Goal: Task Accomplishment & Management: Manage account settings

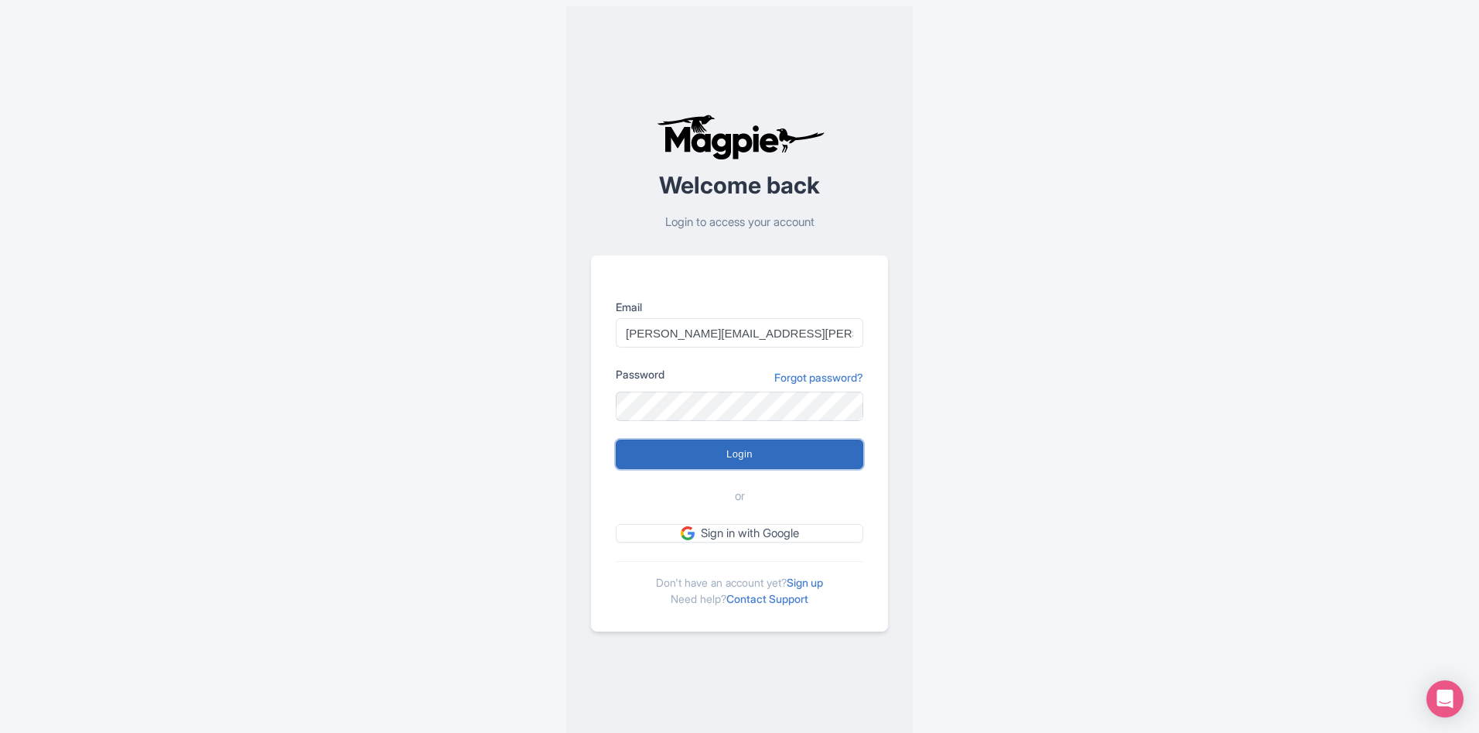
click at [711, 454] on input "Login" at bounding box center [740, 453] width 248 height 29
type input "Logging in..."
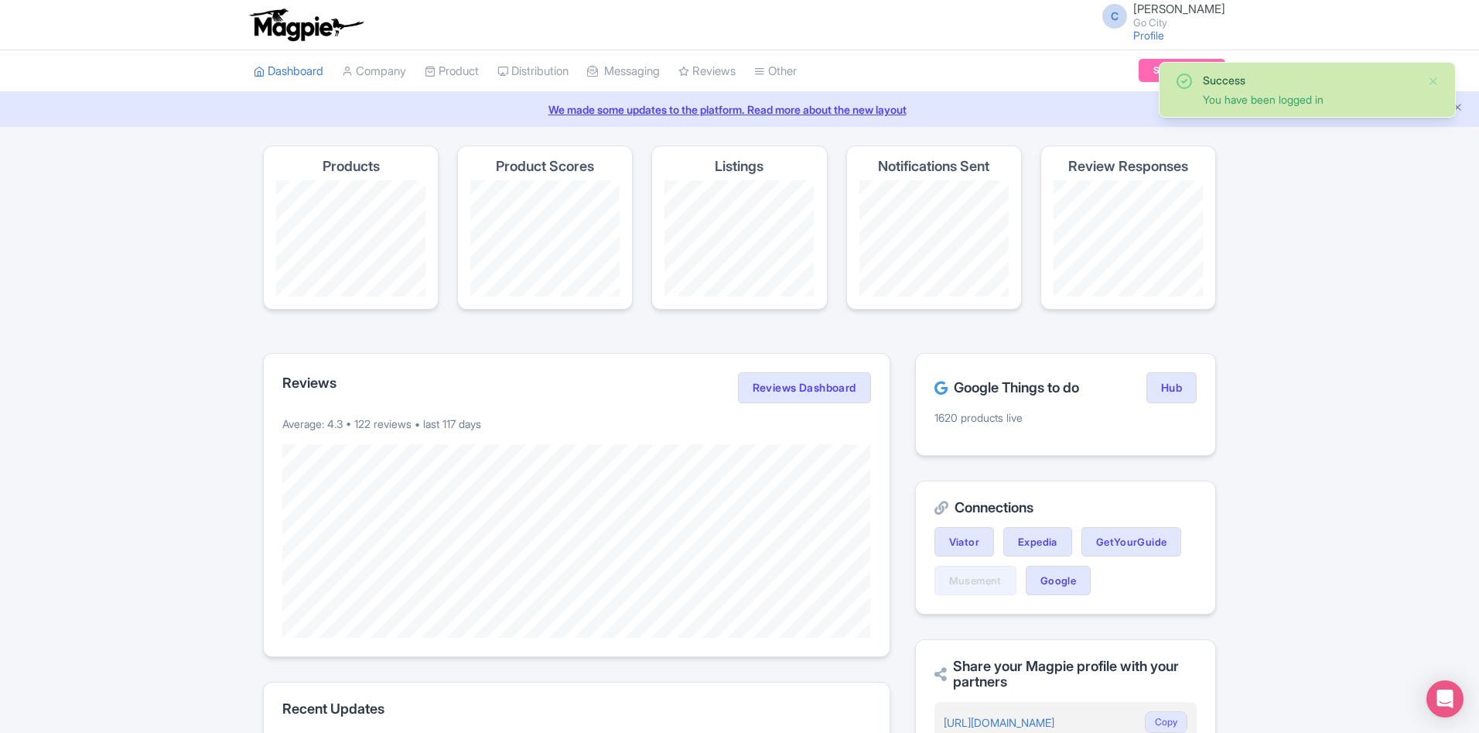
scroll to position [211, 0]
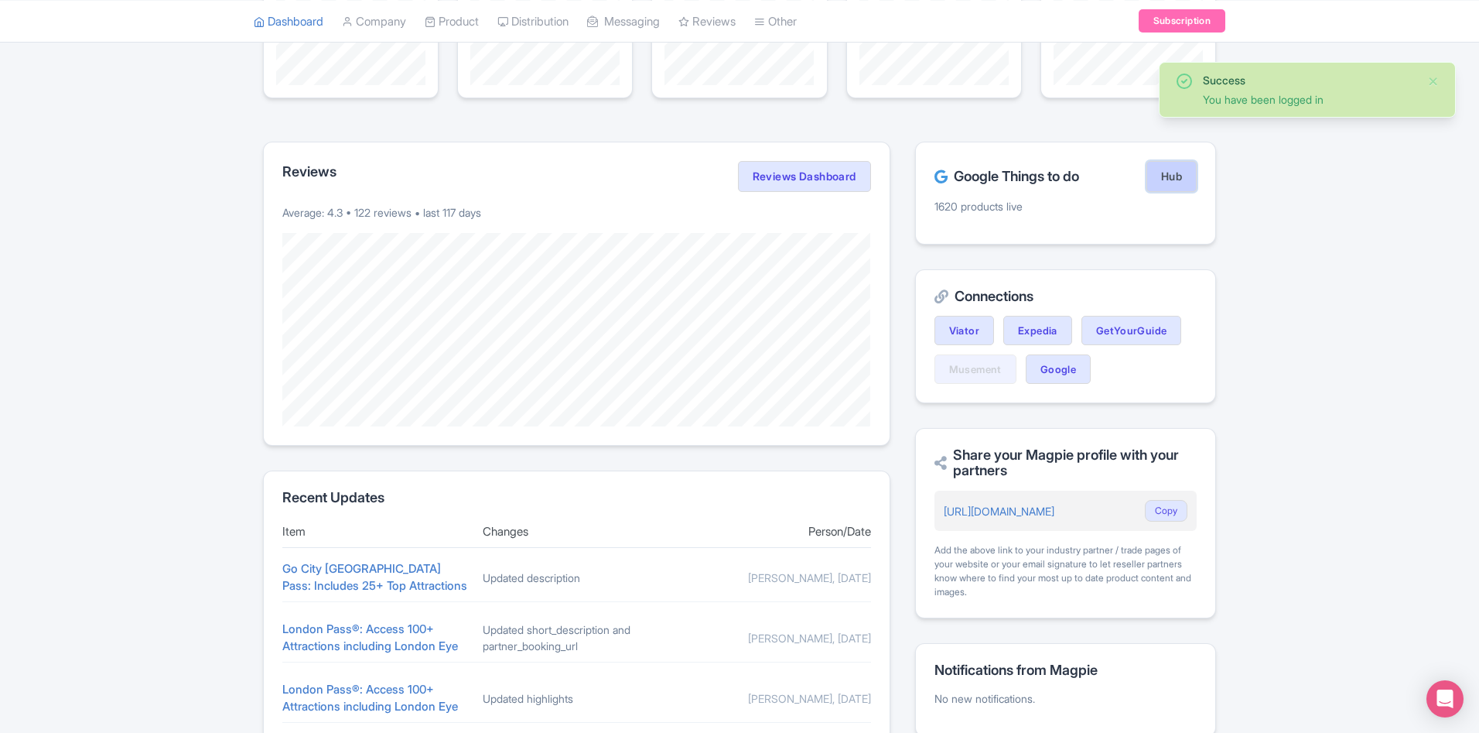
click at [1188, 184] on link "Hub" at bounding box center [1172, 176] width 50 height 31
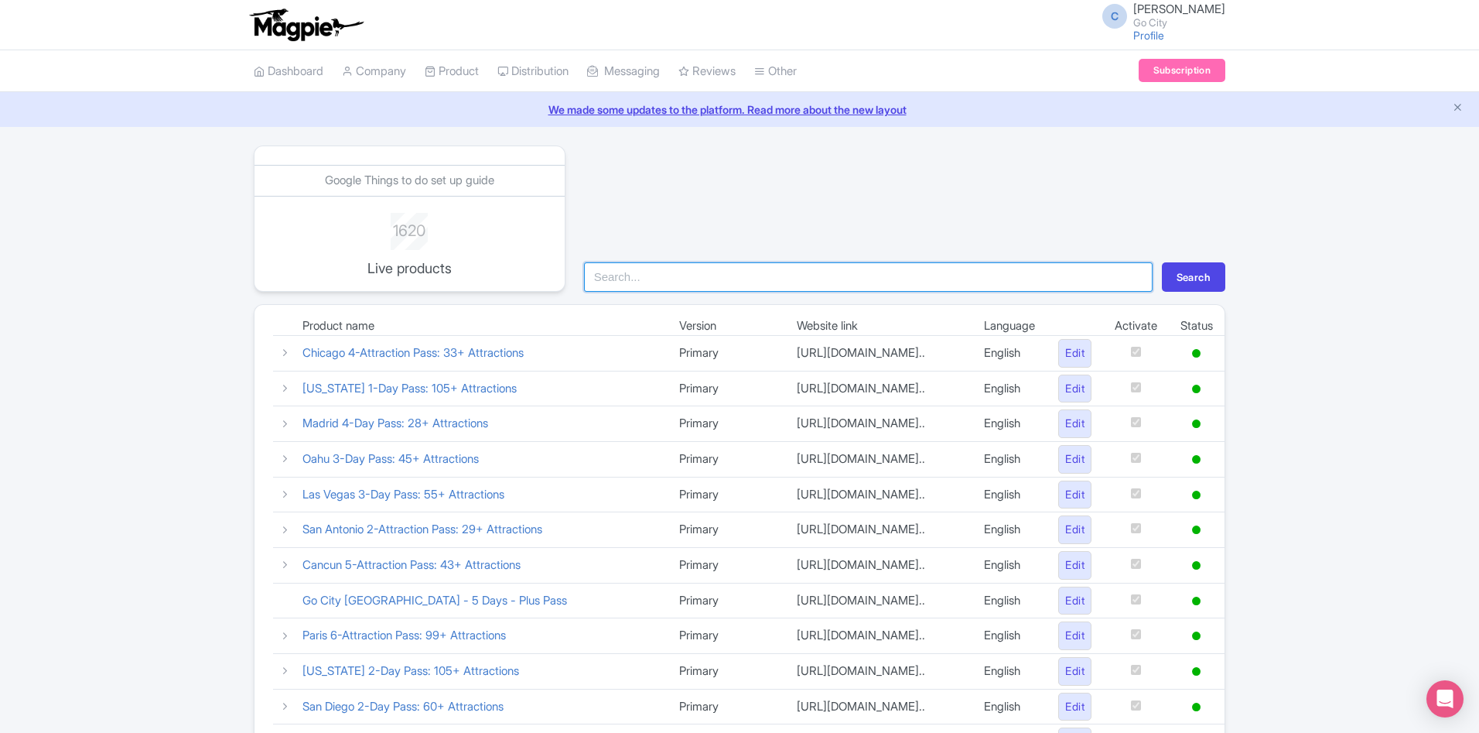
click at [643, 278] on input "search" at bounding box center [868, 276] width 569 height 29
type input "london"
click at [1162, 262] on button "Search" at bounding box center [1193, 276] width 63 height 29
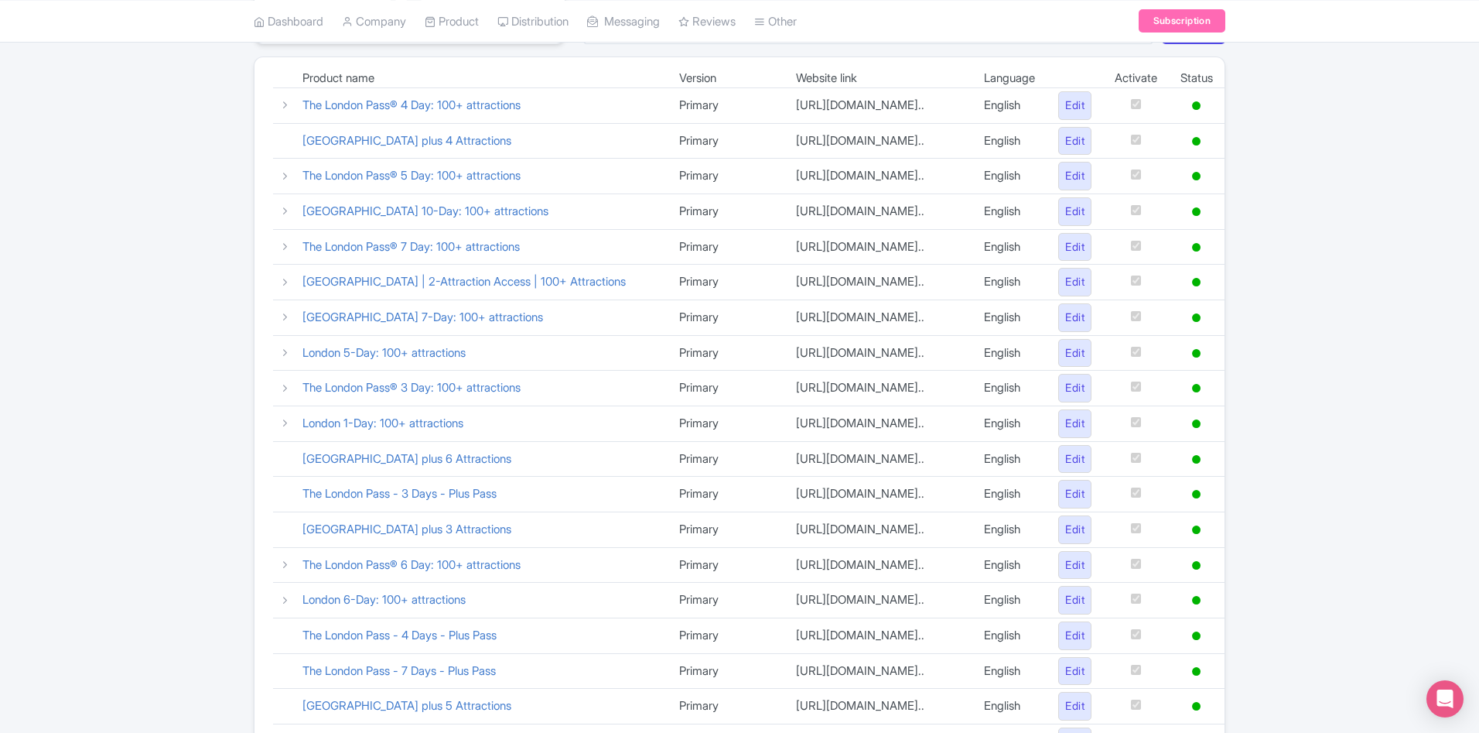
scroll to position [252, 0]
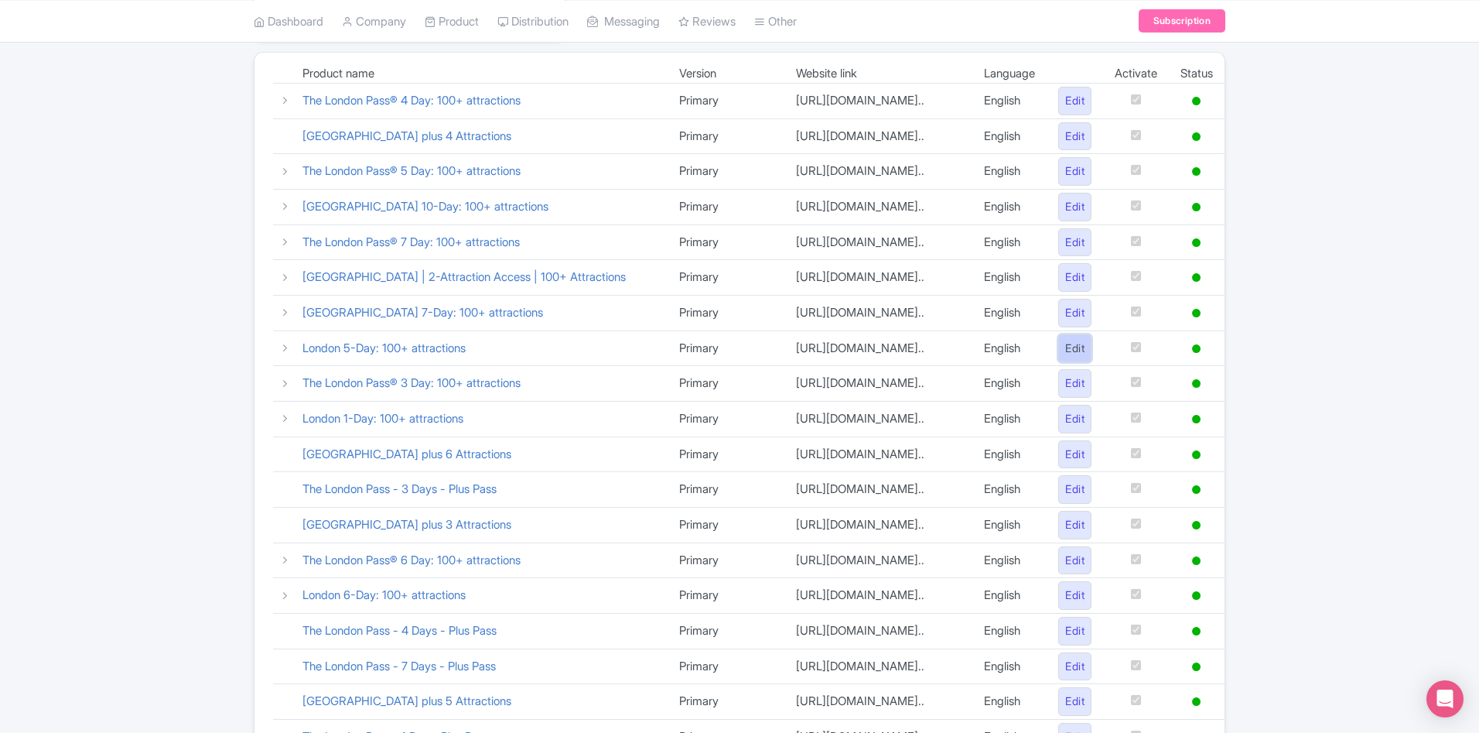
click at [1082, 363] on link "Edit" at bounding box center [1074, 348] width 33 height 29
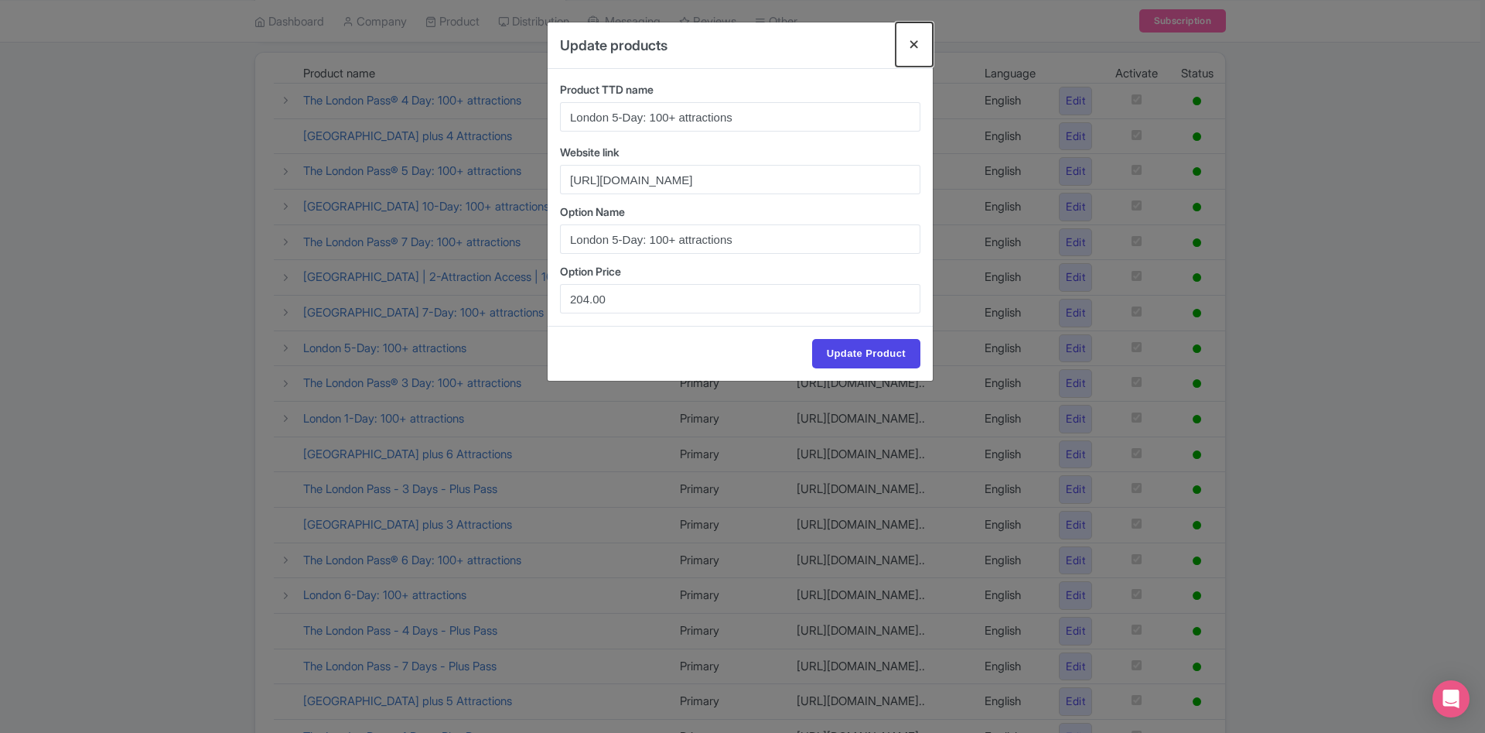
click at [922, 42] on button "Close" at bounding box center [914, 44] width 37 height 44
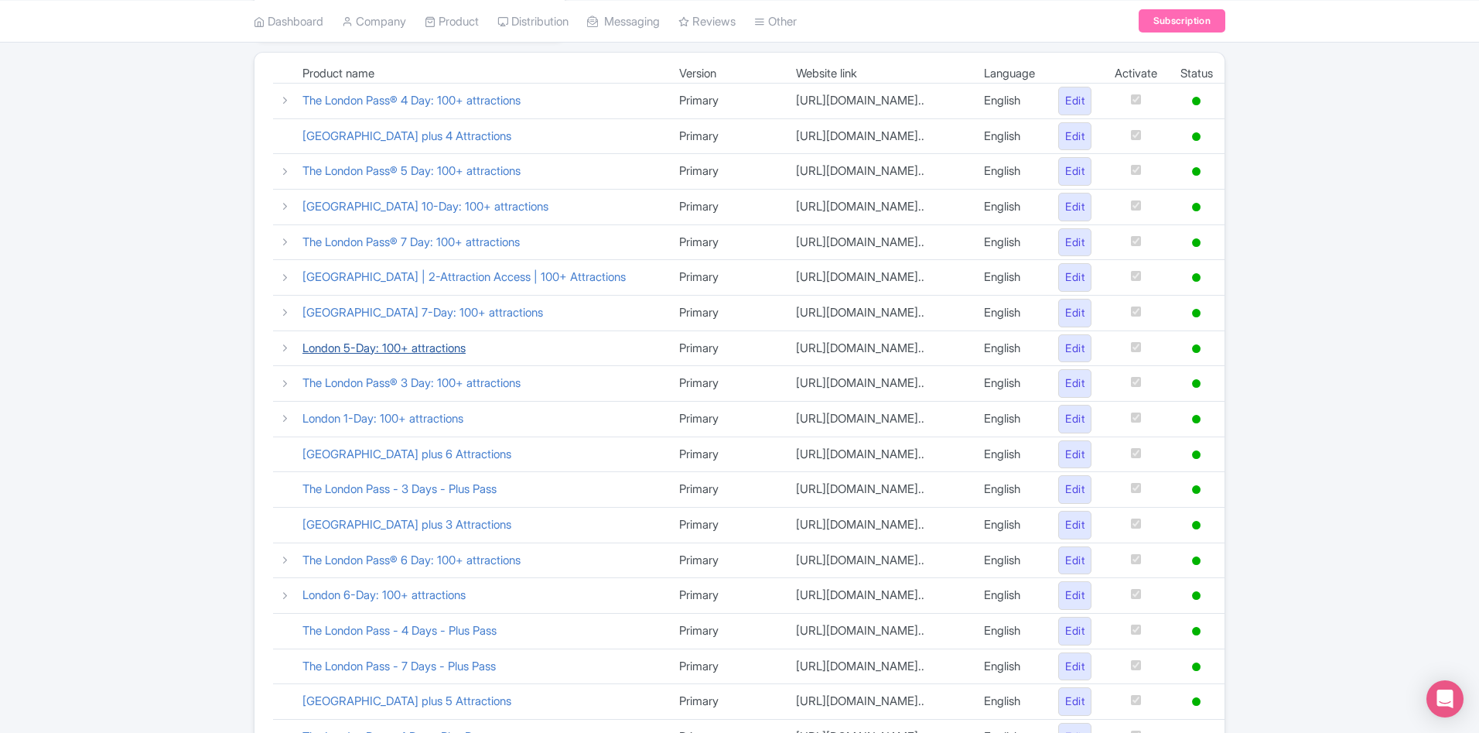
click at [463, 355] on link "London 5-Day: 100+ attractions" at bounding box center [384, 347] width 163 height 15
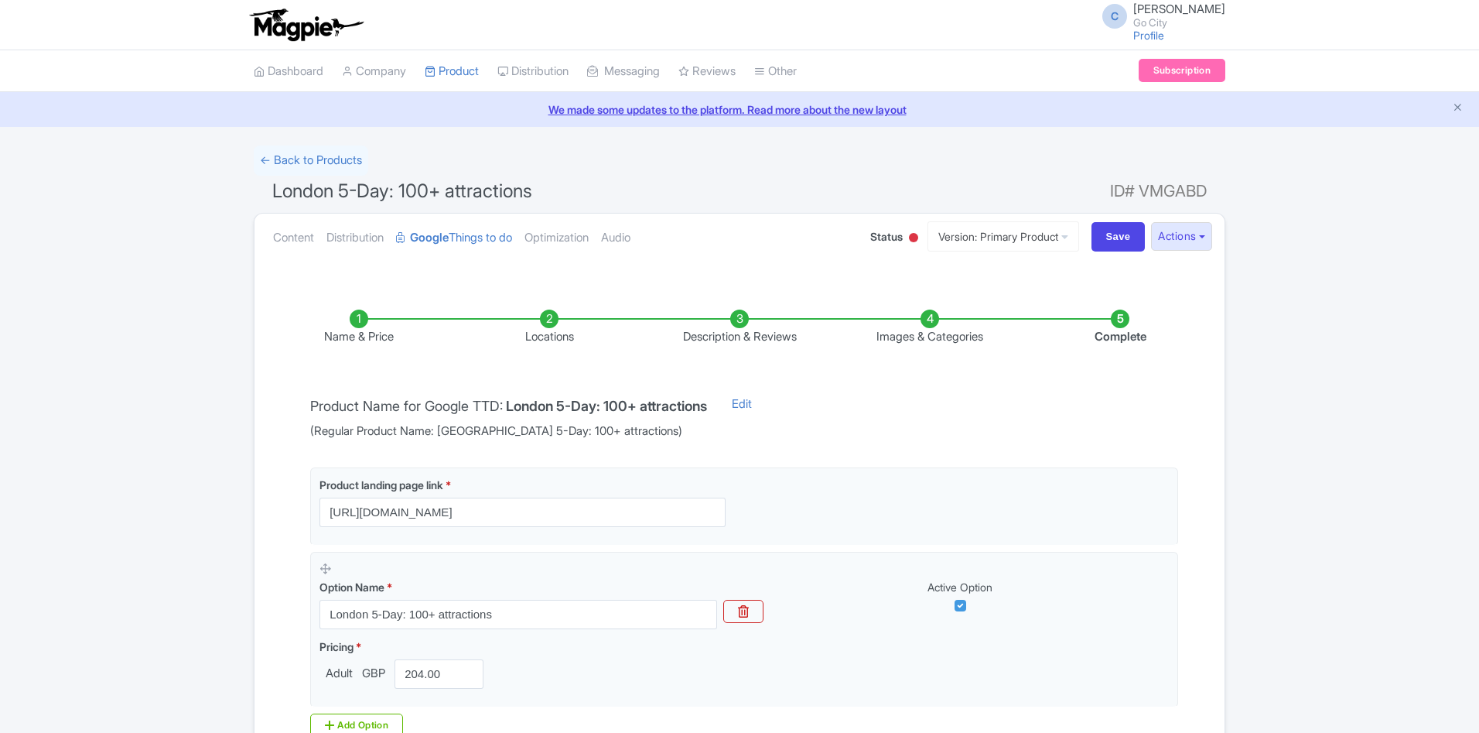
scroll to position [189, 0]
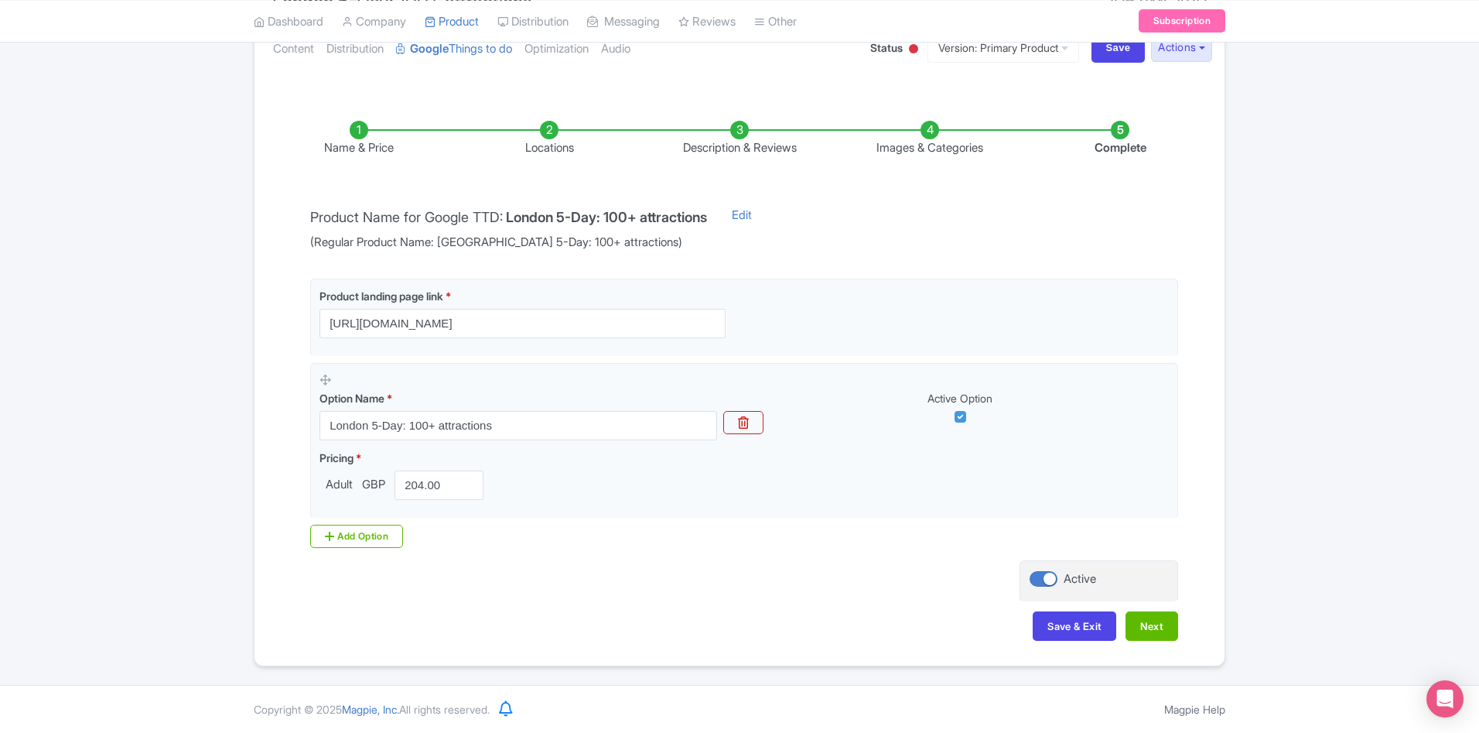
click at [545, 125] on li "Locations" at bounding box center [549, 139] width 190 height 36
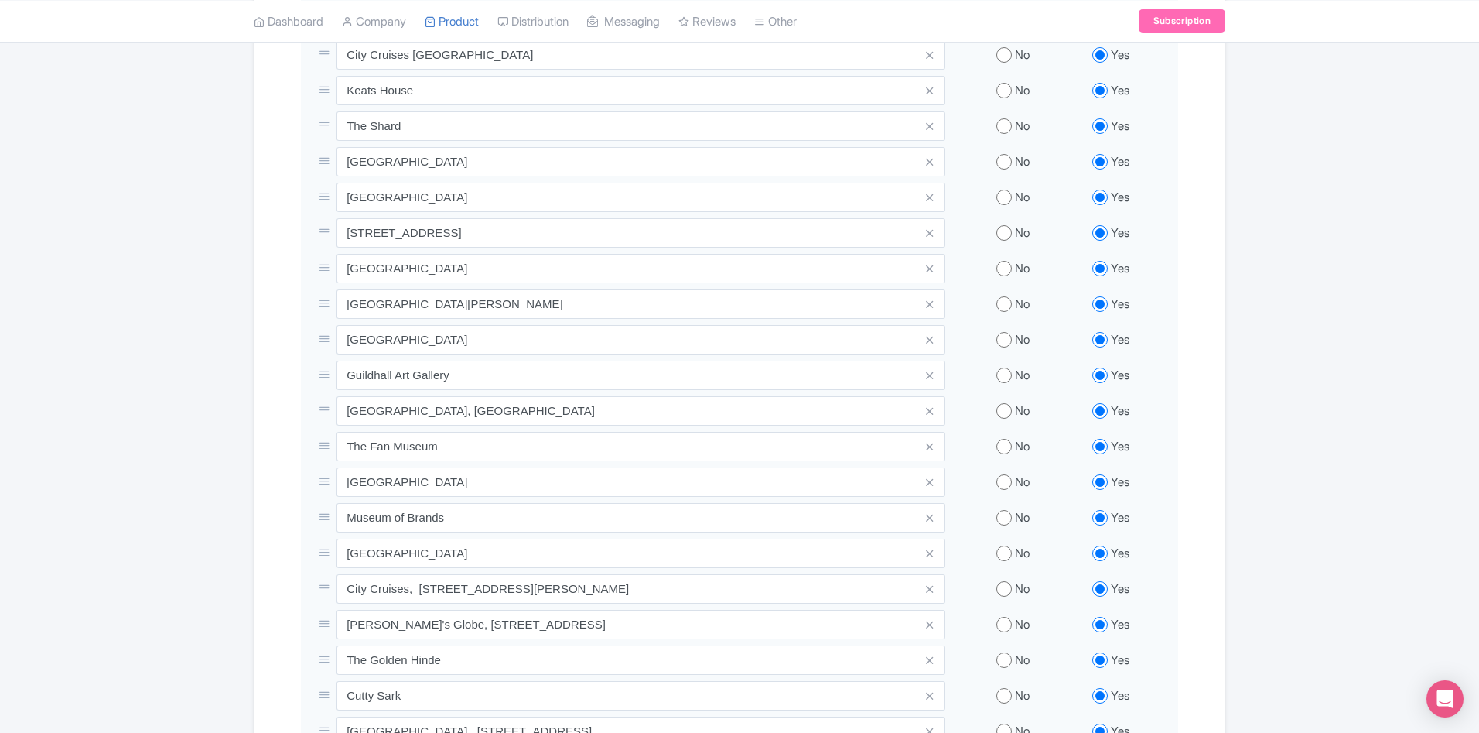
scroll to position [693, 0]
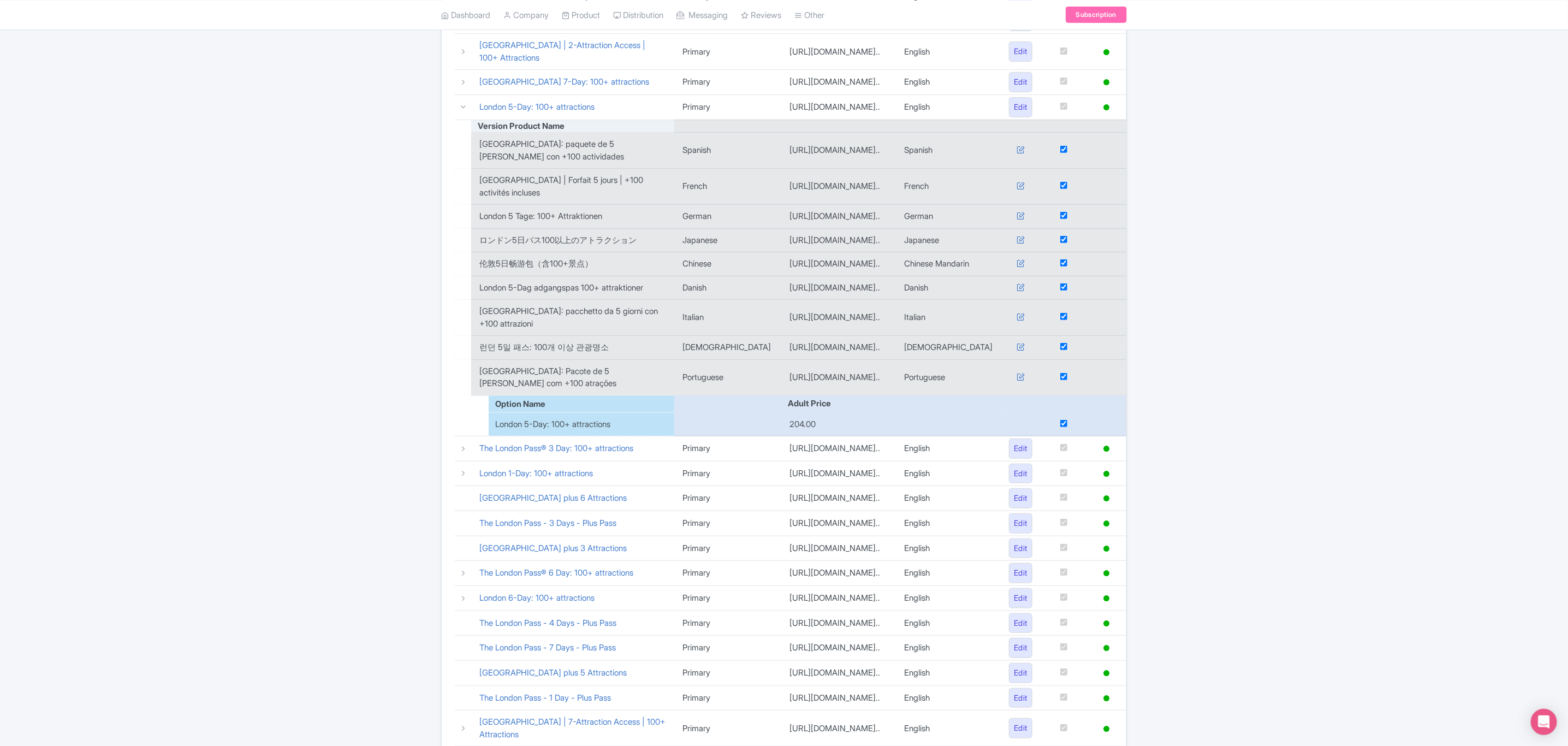
scroll to position [491, 0]
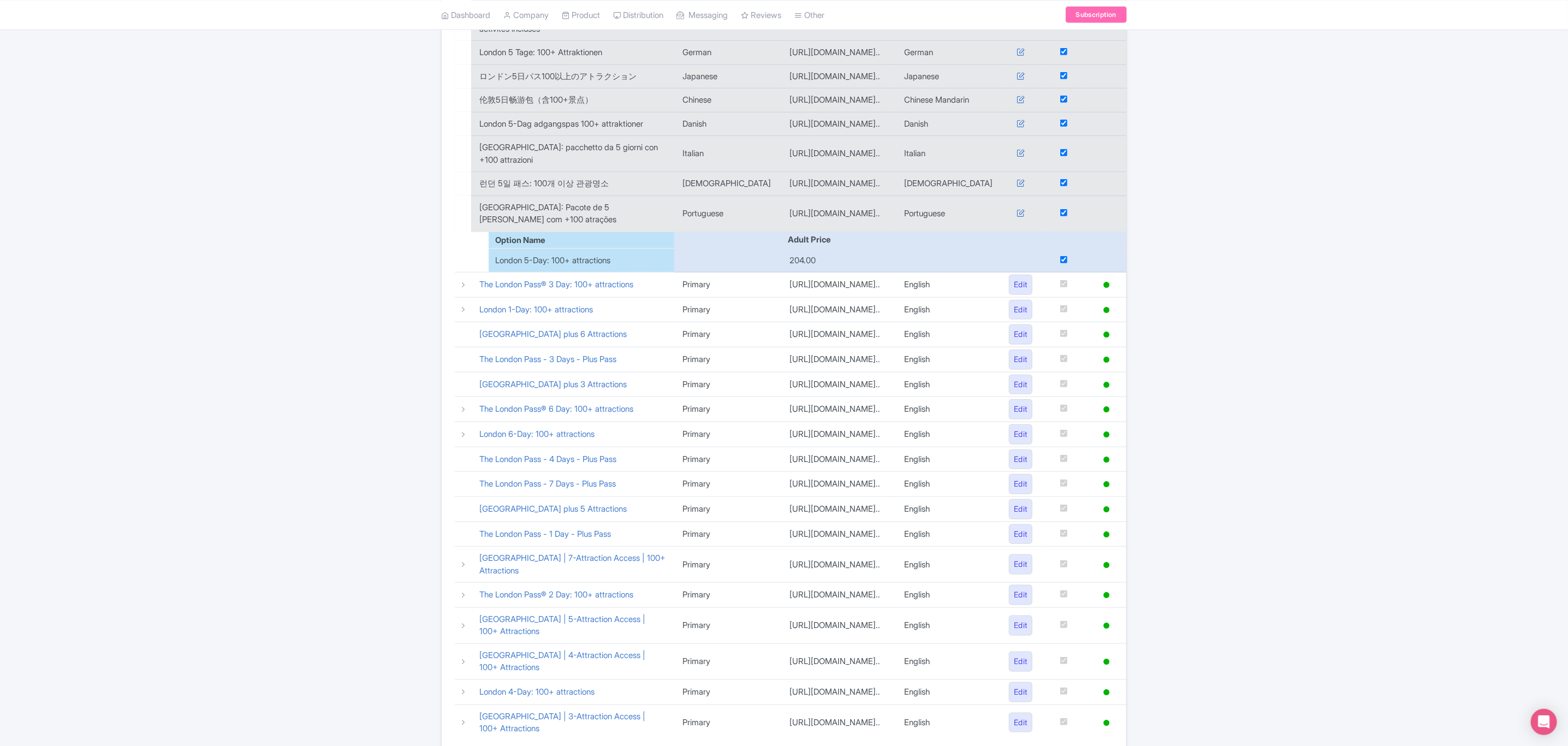
click at [274, 515] on div "Google Things to do set up guide 1620 Live products [GEOGRAPHIC_DATA] Search Pr…" at bounding box center [784, 193] width 1568 height 1165
click at [568, 464] on link "The London Pass - 4 Days - Plus Pass" at bounding box center [548, 459] width 137 height 11
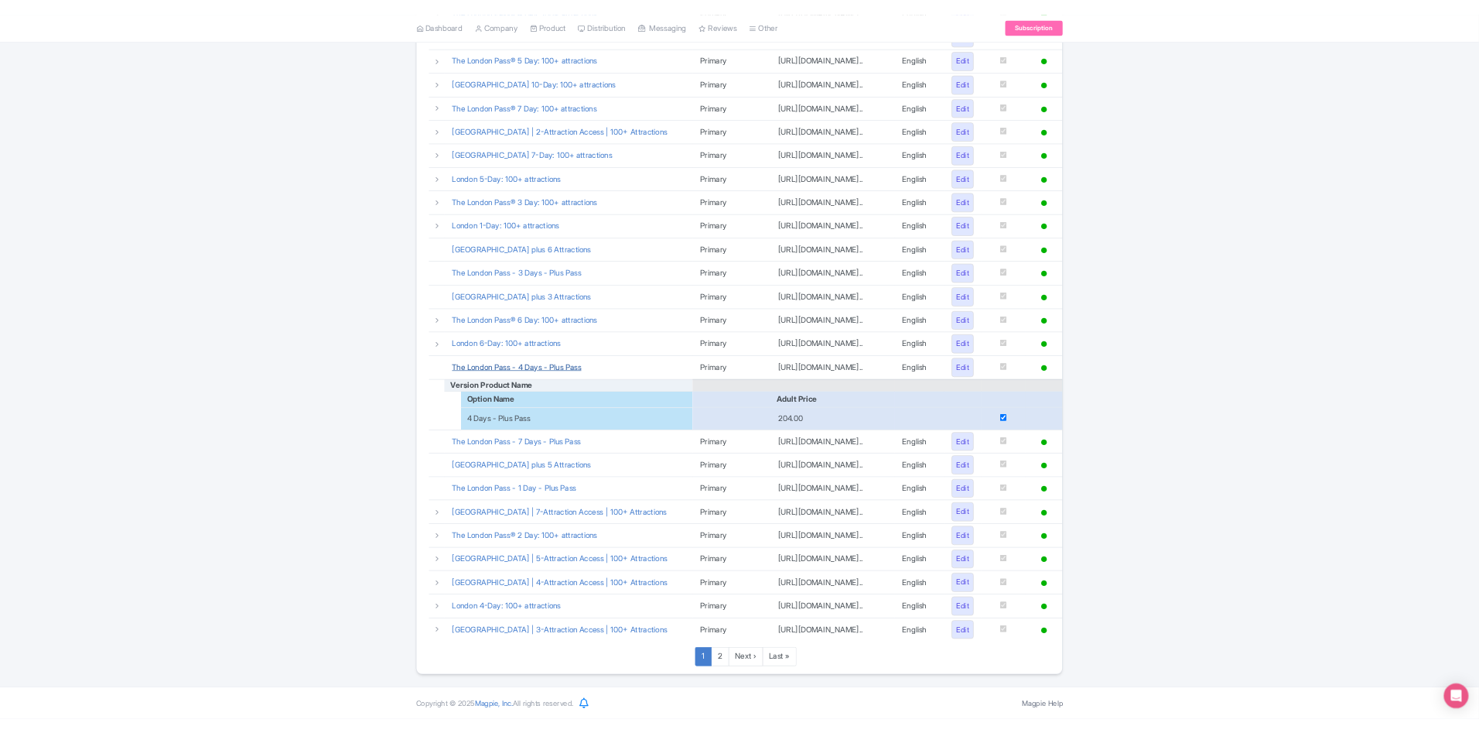
scroll to position [296, 0]
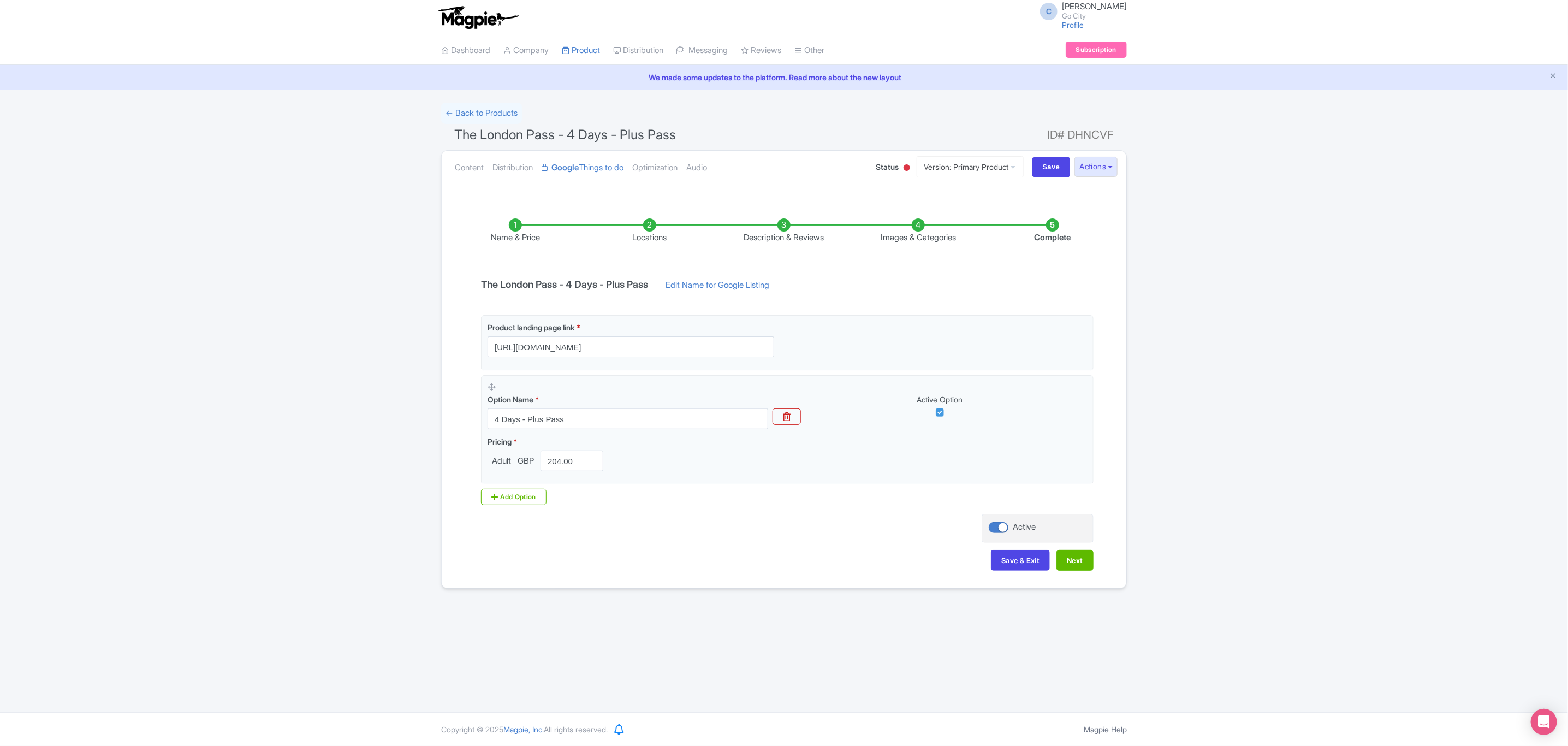
click at [653, 223] on li "Locations" at bounding box center [650, 231] width 134 height 25
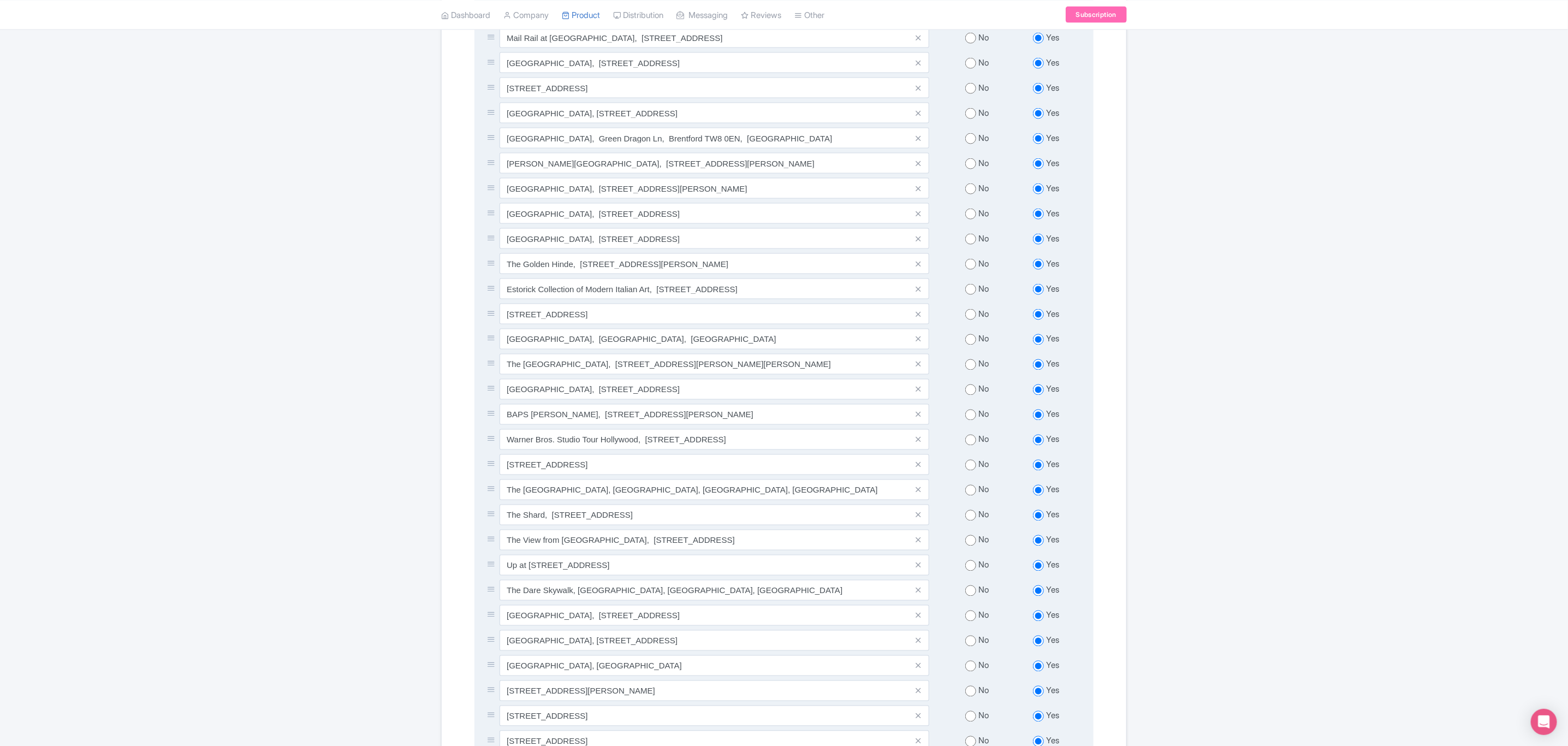
scroll to position [956, 0]
